Goal: Navigation & Orientation: Find specific page/section

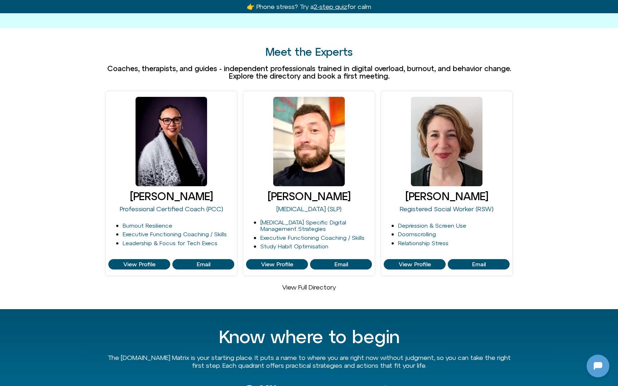
scroll to position [392, 0]
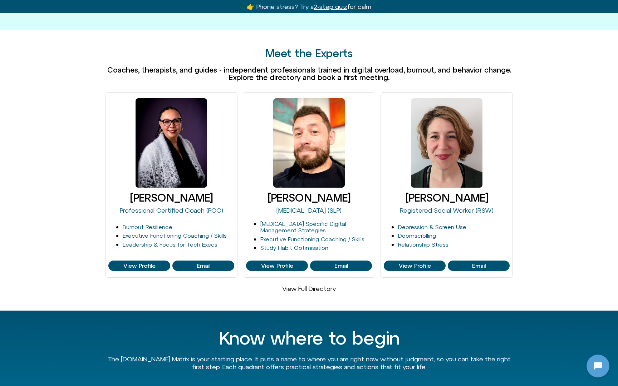
click at [298, 285] on link "View Full Directory" at bounding box center [309, 289] width 54 height 8
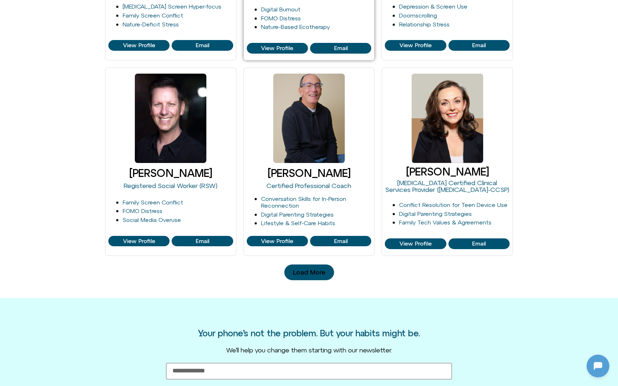
scroll to position [668, 0]
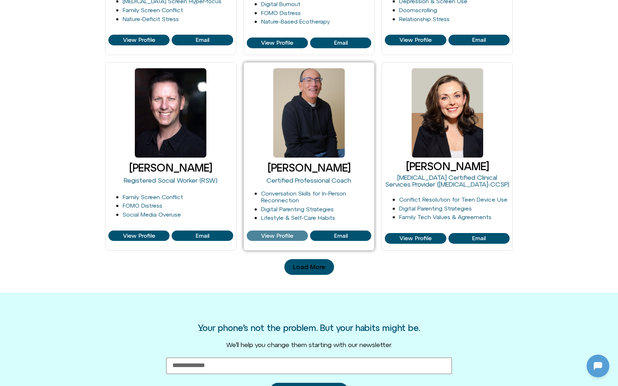
click at [275, 236] on span "View Profile" at bounding box center [277, 236] width 32 height 6
